Goal: Transaction & Acquisition: Subscribe to service/newsletter

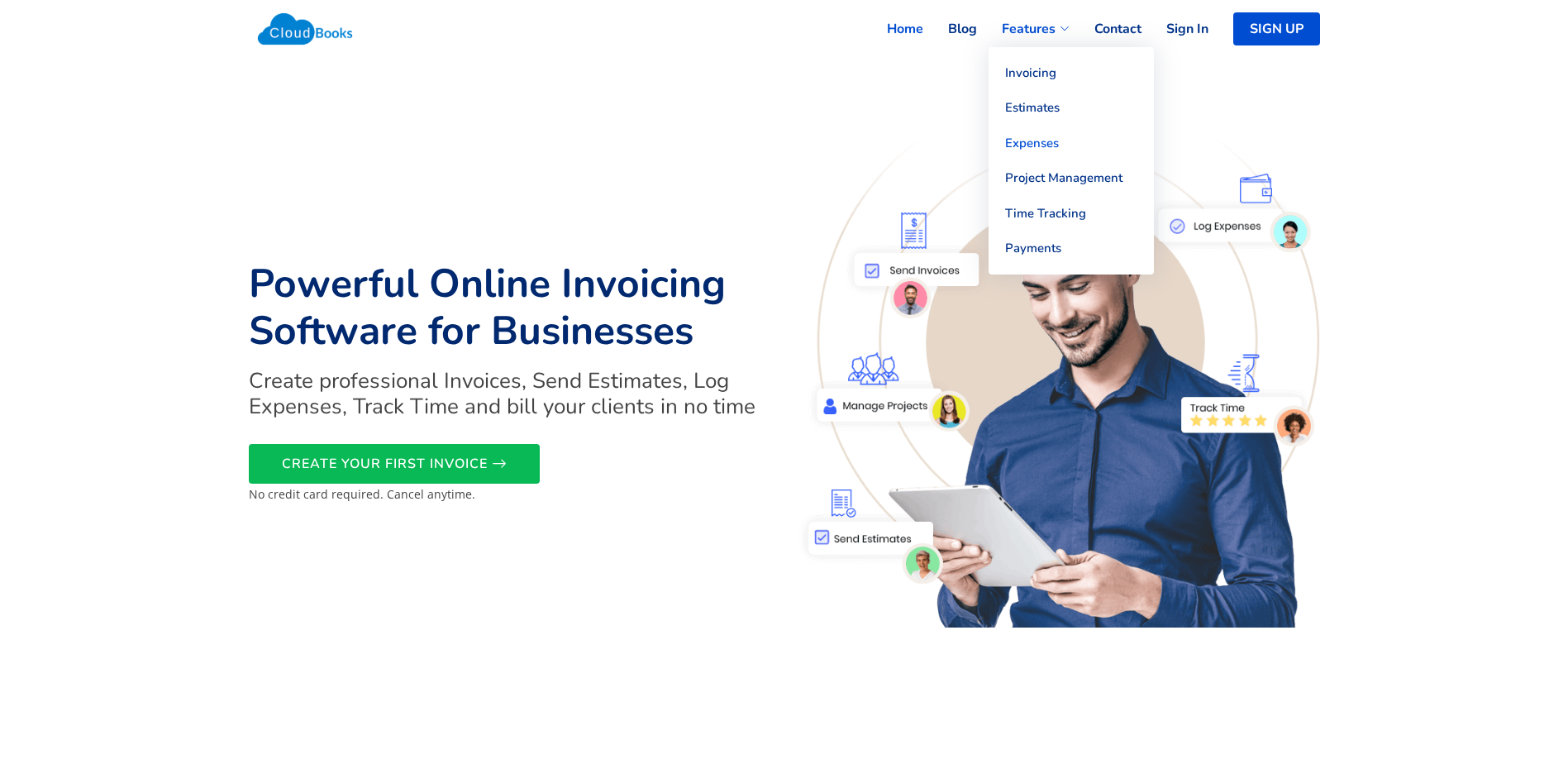
click at [1035, 145] on link "Expenses" at bounding box center [1071, 143] width 165 height 36
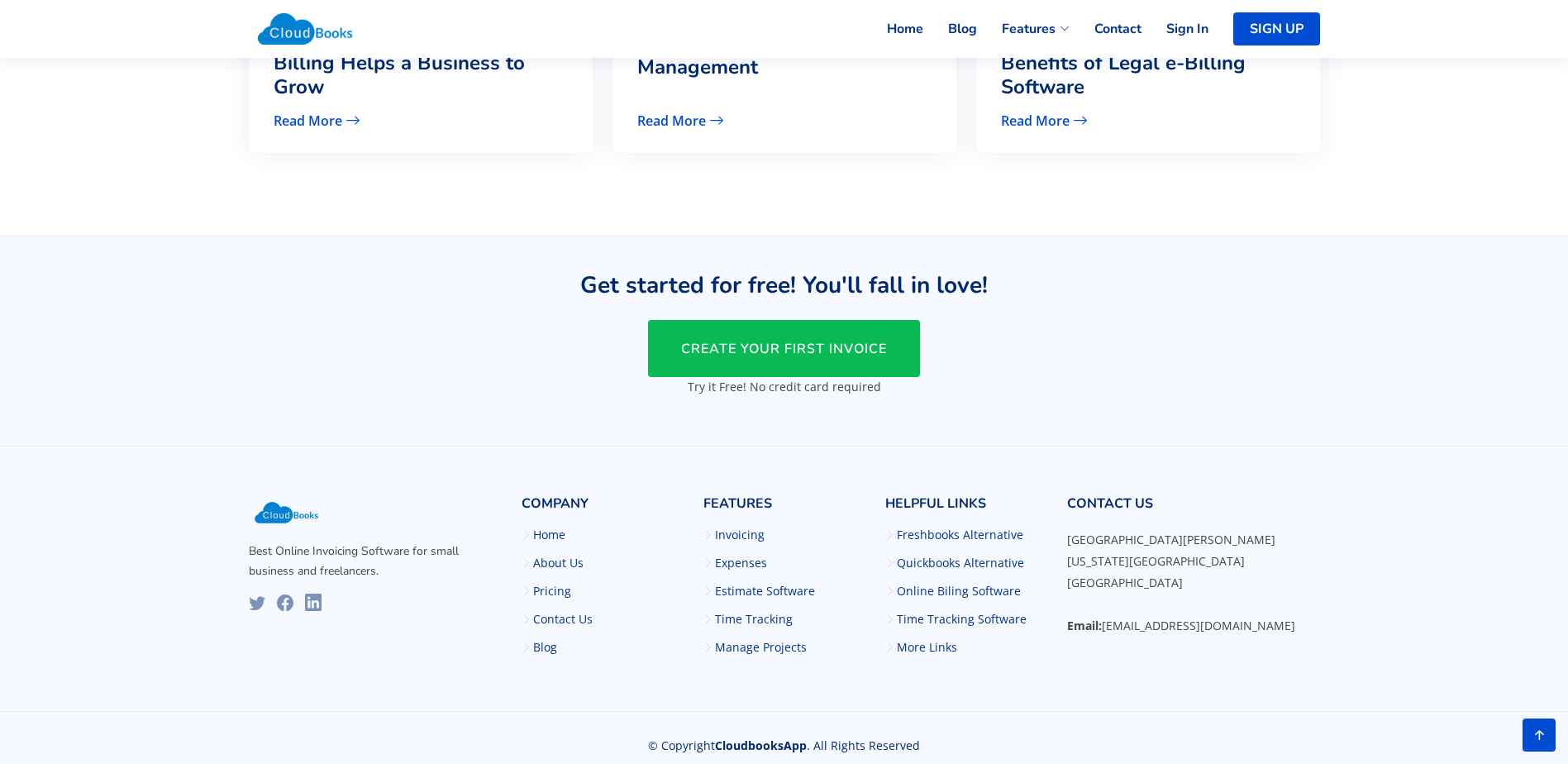
scroll to position [2394, 0]
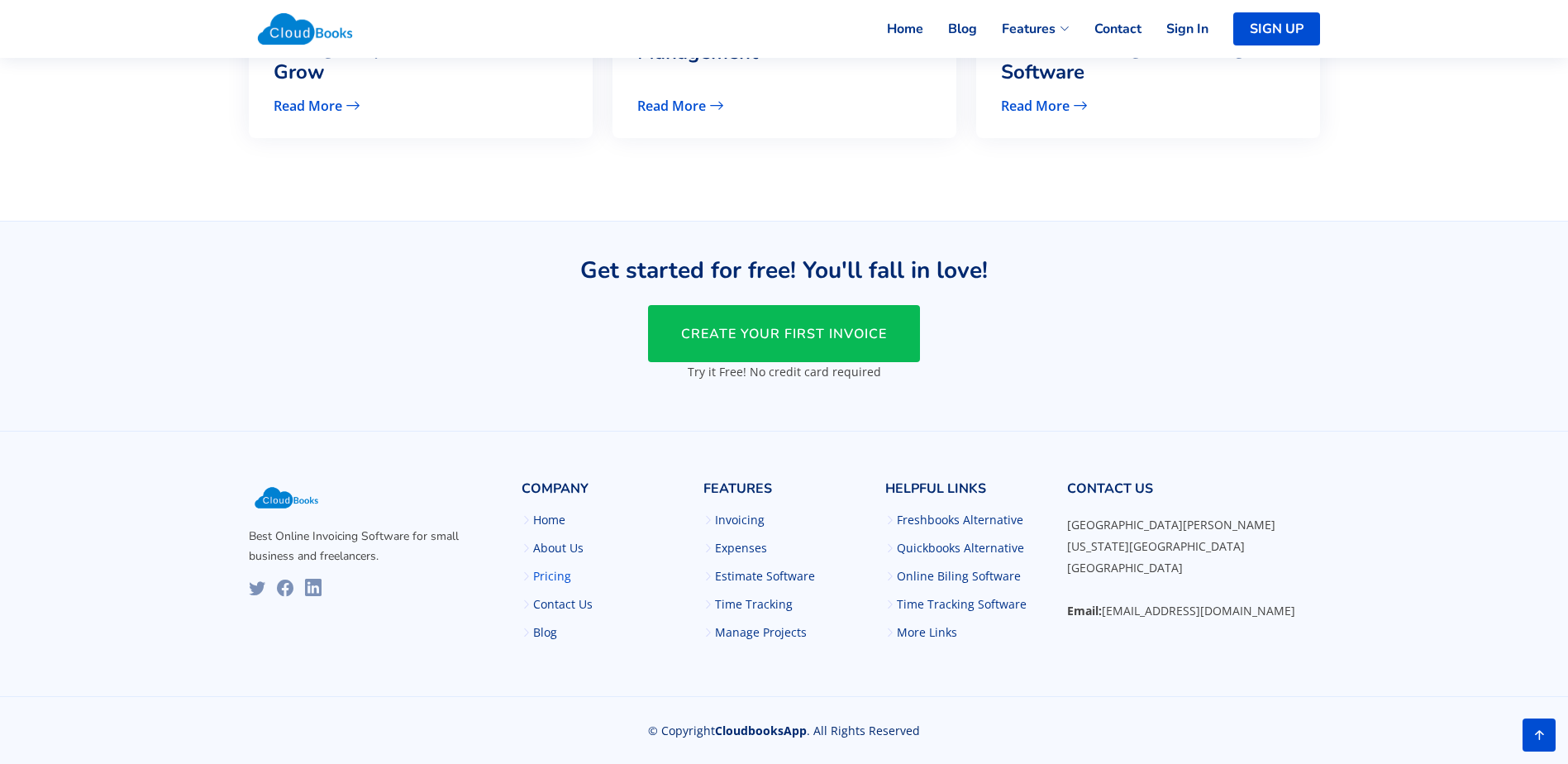
click at [556, 574] on link "Pricing" at bounding box center [552, 577] width 38 height 12
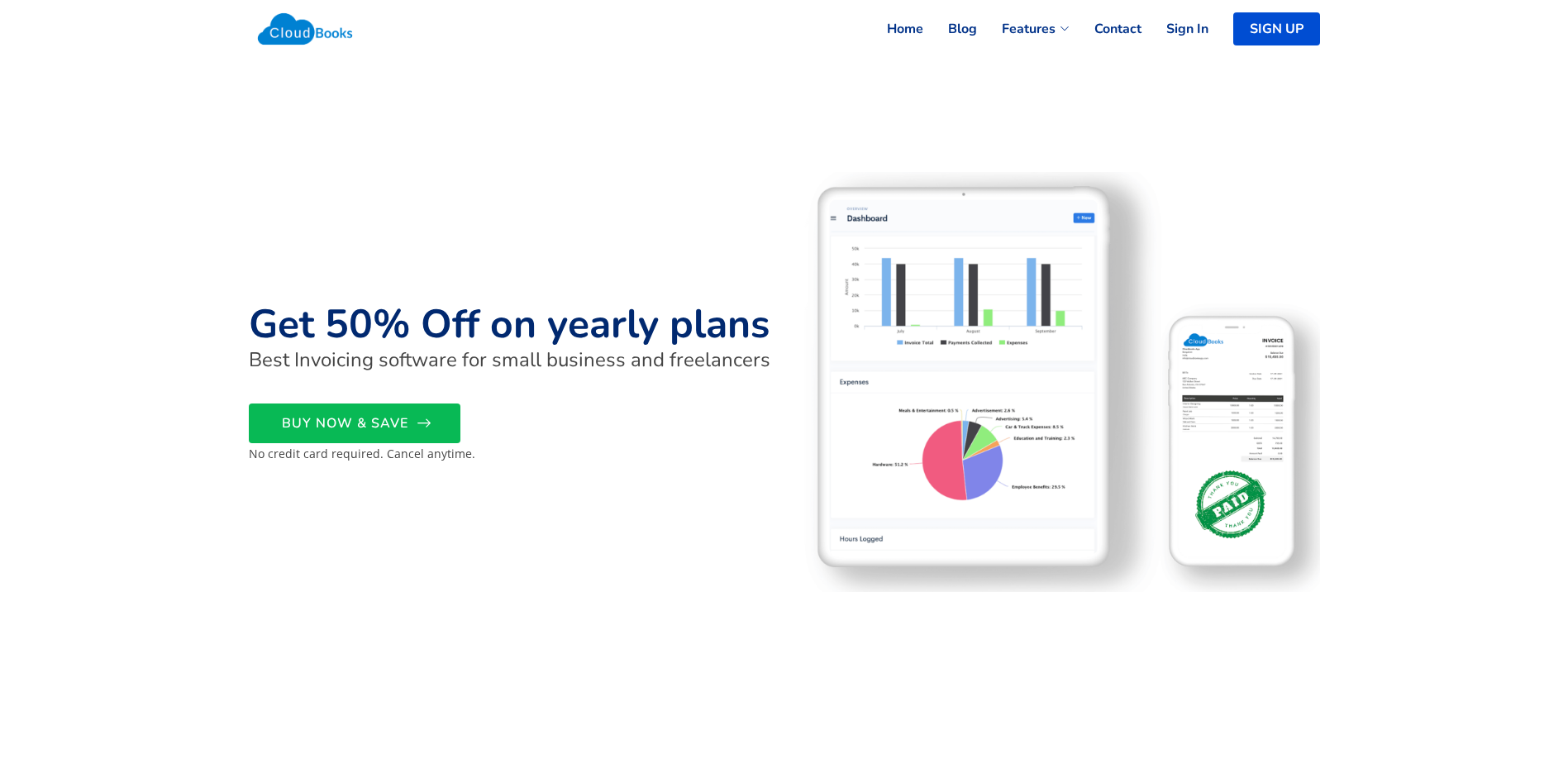
click at [367, 424] on span "BUY NOW & SAVE" at bounding box center [345, 424] width 127 height 0
click at [1057, 16] on link "Features" at bounding box center [1023, 29] width 92 height 37
